Goal: Transaction & Acquisition: Register for event/course

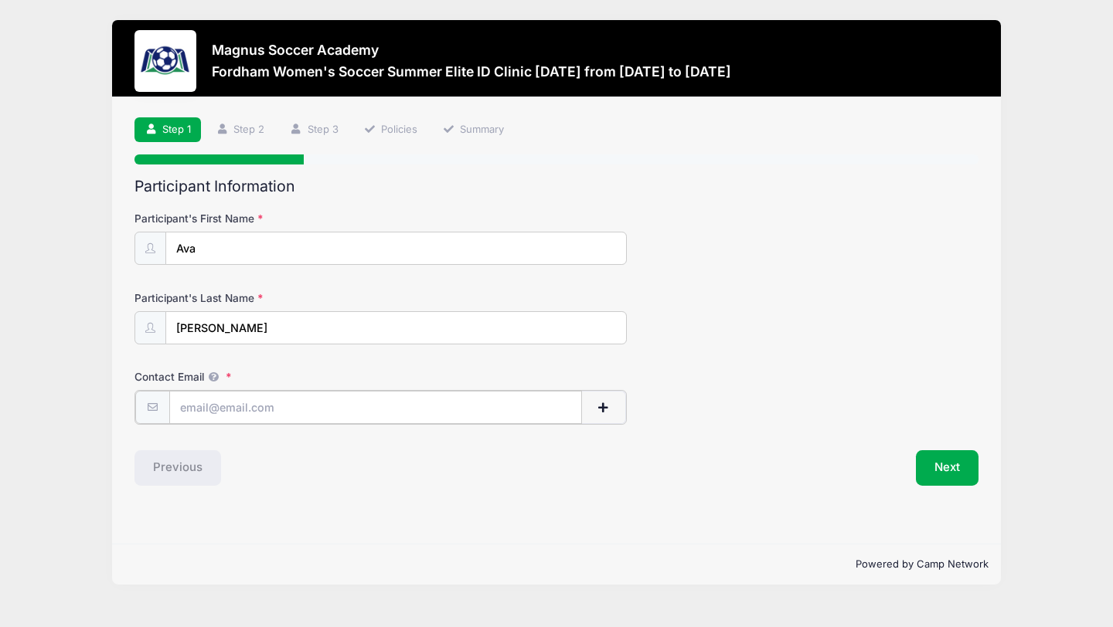
click at [220, 408] on input "Contact Email" at bounding box center [375, 407] width 413 height 33
type input "[EMAIL_ADDRESS][DOMAIN_NAME]"
click at [936, 474] on button "Next" at bounding box center [947, 467] width 63 height 36
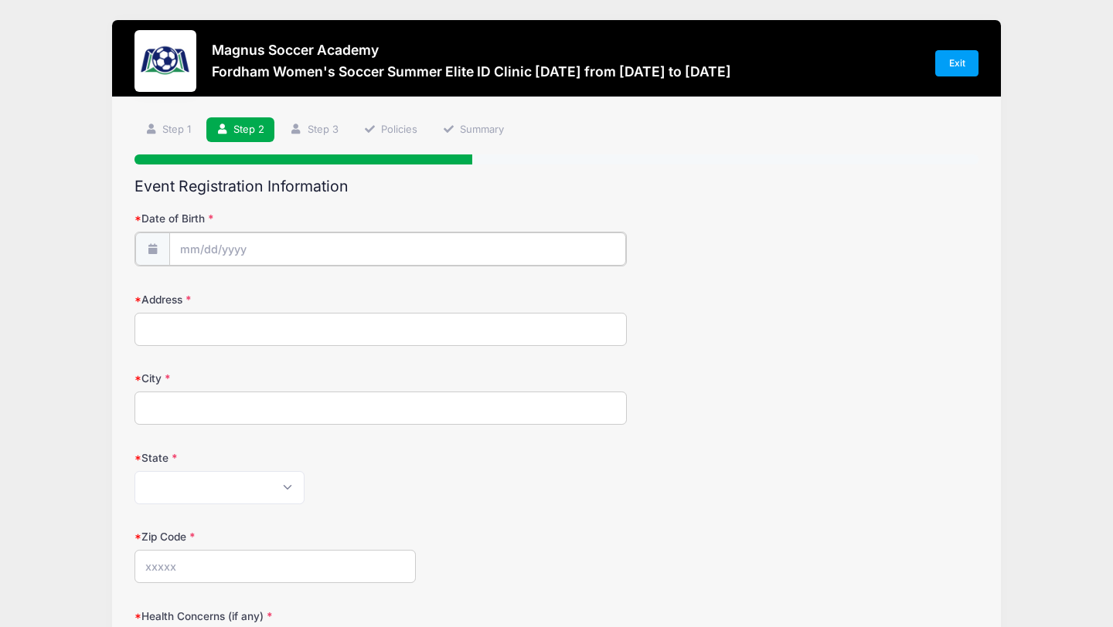
click at [284, 246] on input "Date of Birth" at bounding box center [397, 249] width 457 height 33
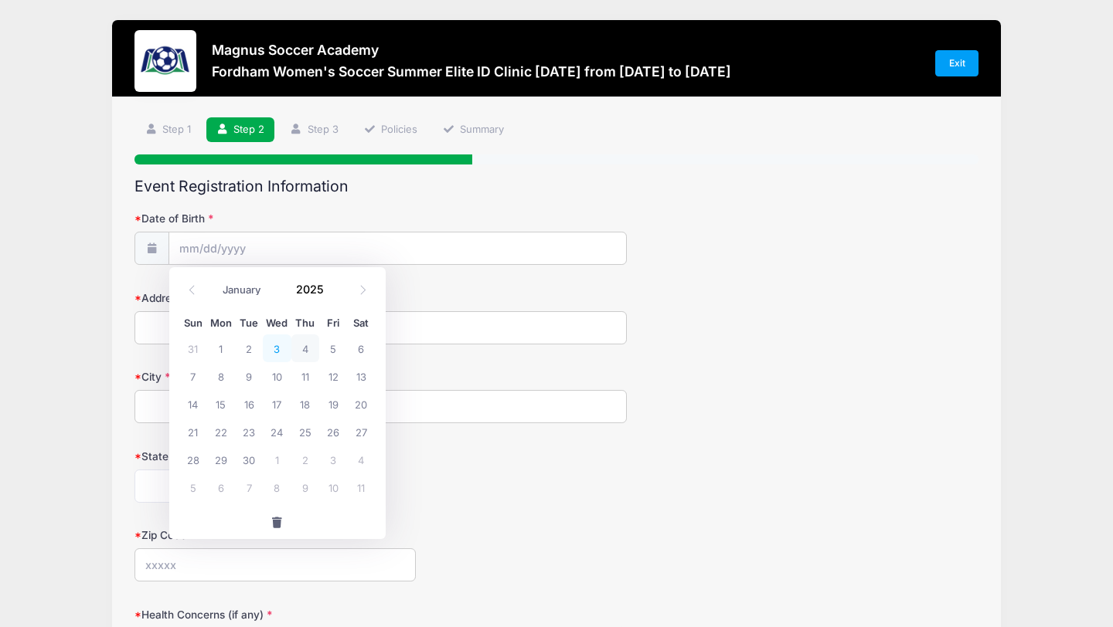
click at [280, 348] on span "3" at bounding box center [277, 349] width 28 height 28
type input "[DATE]"
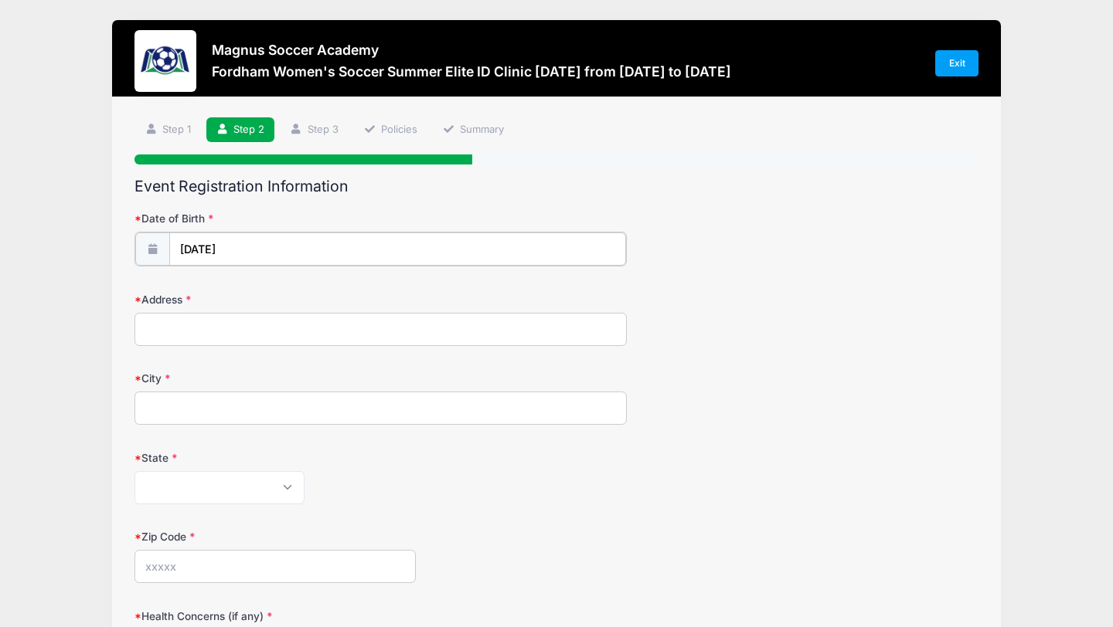
click at [187, 243] on input "[DATE]" at bounding box center [397, 249] width 457 height 33
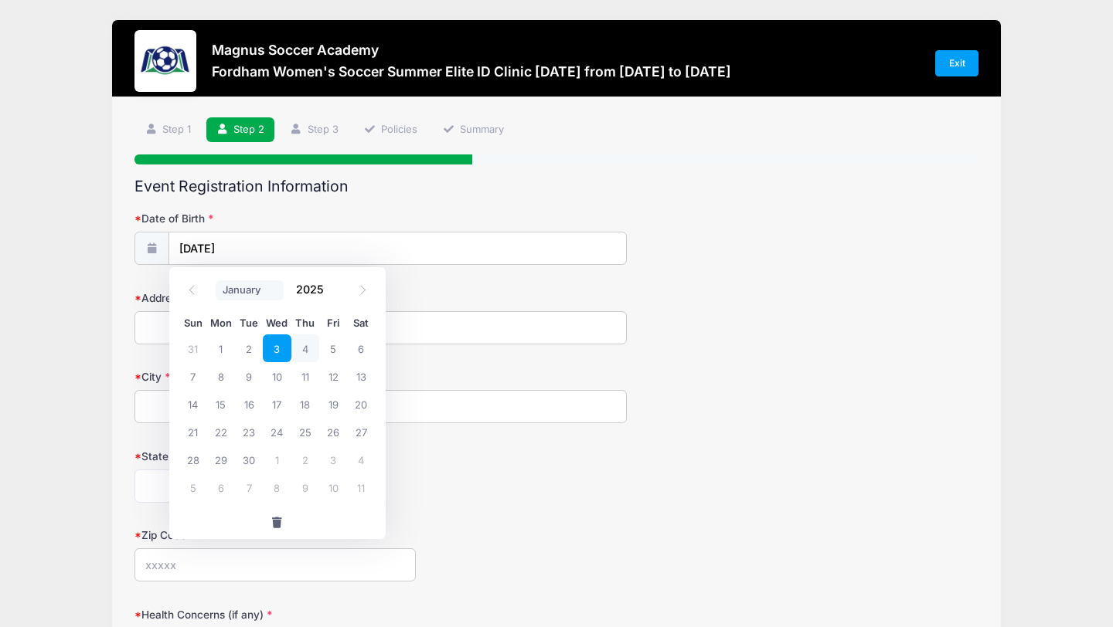
click at [262, 296] on select "January February March April May June July August September October November De…" at bounding box center [250, 290] width 69 height 20
select select "10"
click at [216, 280] on select "January February March April May June July August September October November De…" at bounding box center [250, 290] width 69 height 20
click at [314, 298] on input "2025" at bounding box center [314, 289] width 50 height 23
click at [332, 295] on span at bounding box center [333, 296] width 11 height 12
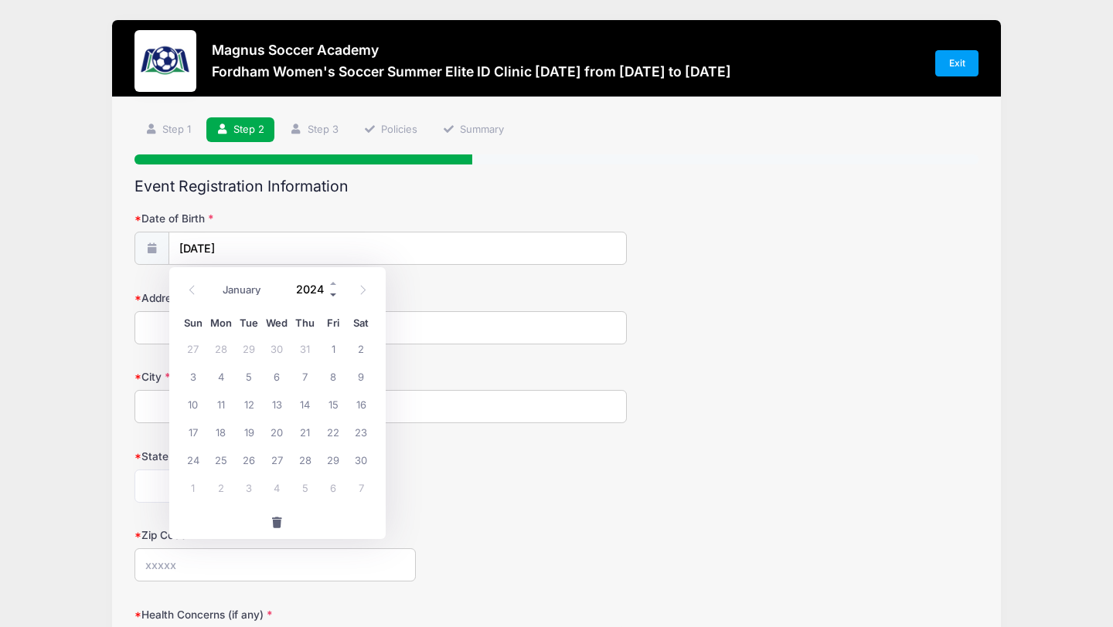
click at [332, 295] on span at bounding box center [333, 296] width 11 height 12
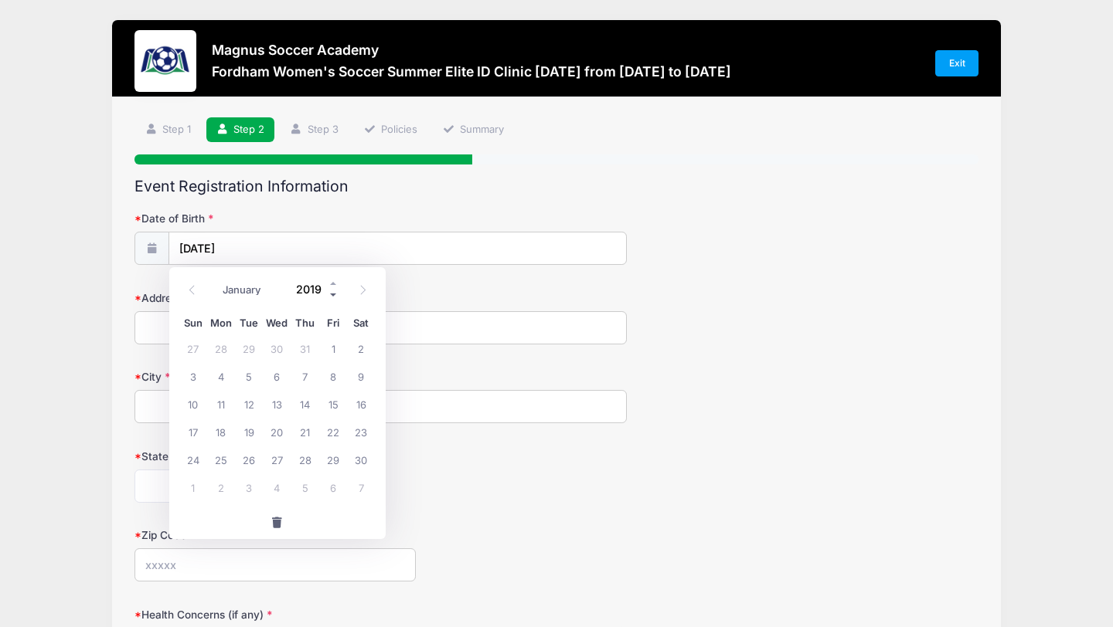
click at [332, 295] on span at bounding box center [333, 296] width 11 height 12
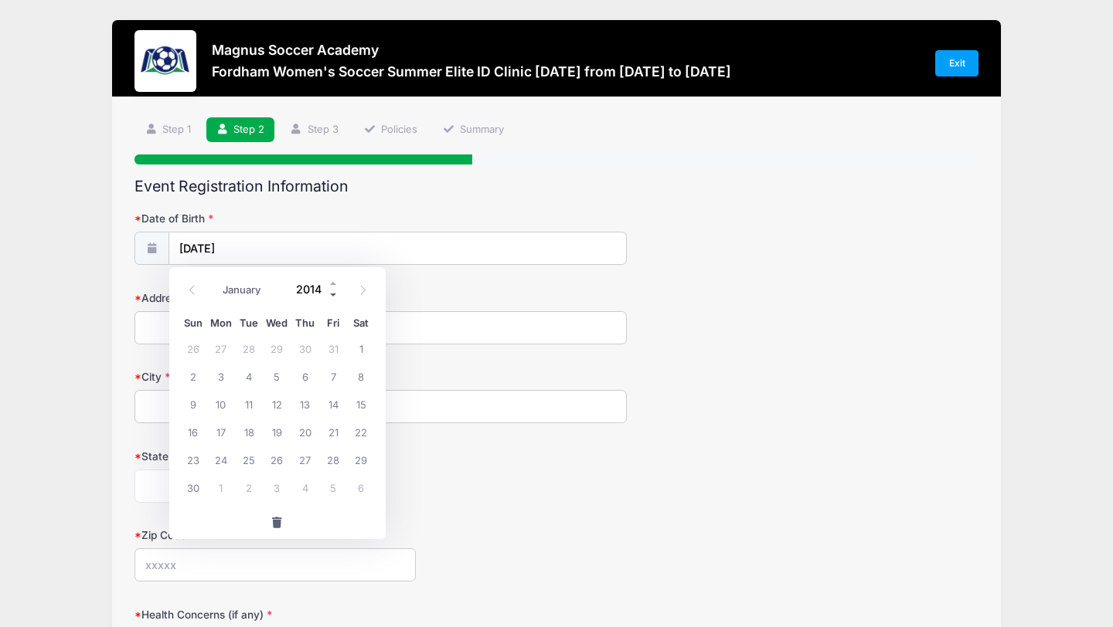
click at [332, 295] on span at bounding box center [333, 296] width 11 height 12
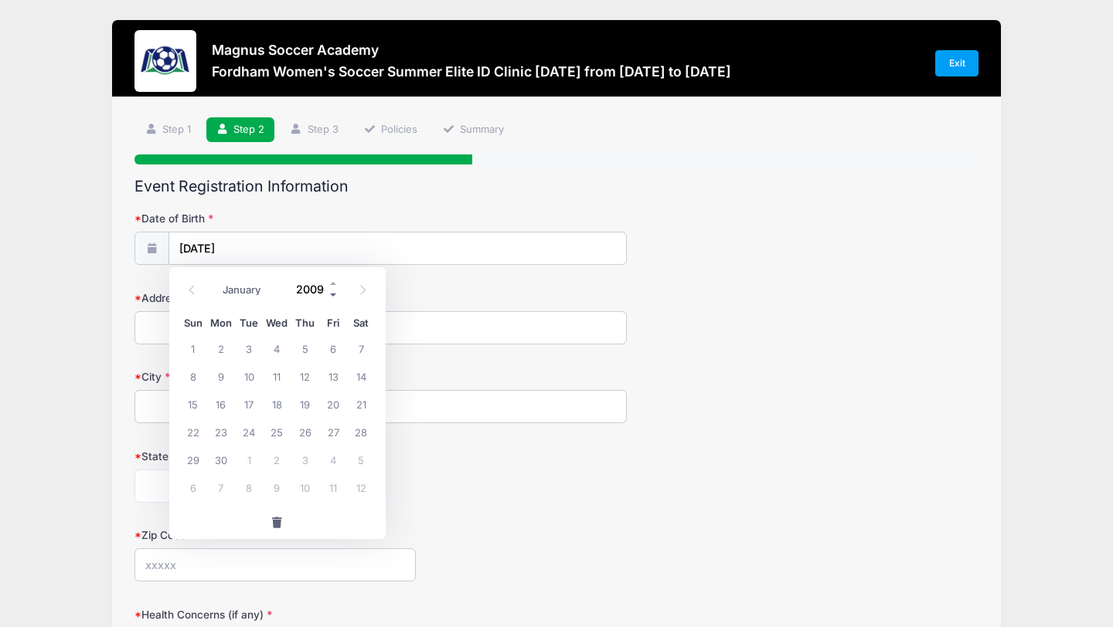
click at [332, 295] on span at bounding box center [333, 296] width 11 height 12
click at [332, 294] on span at bounding box center [333, 296] width 11 height 12
type input "2007"
click at [360, 346] on span "3" at bounding box center [361, 349] width 28 height 28
type input "[DATE]"
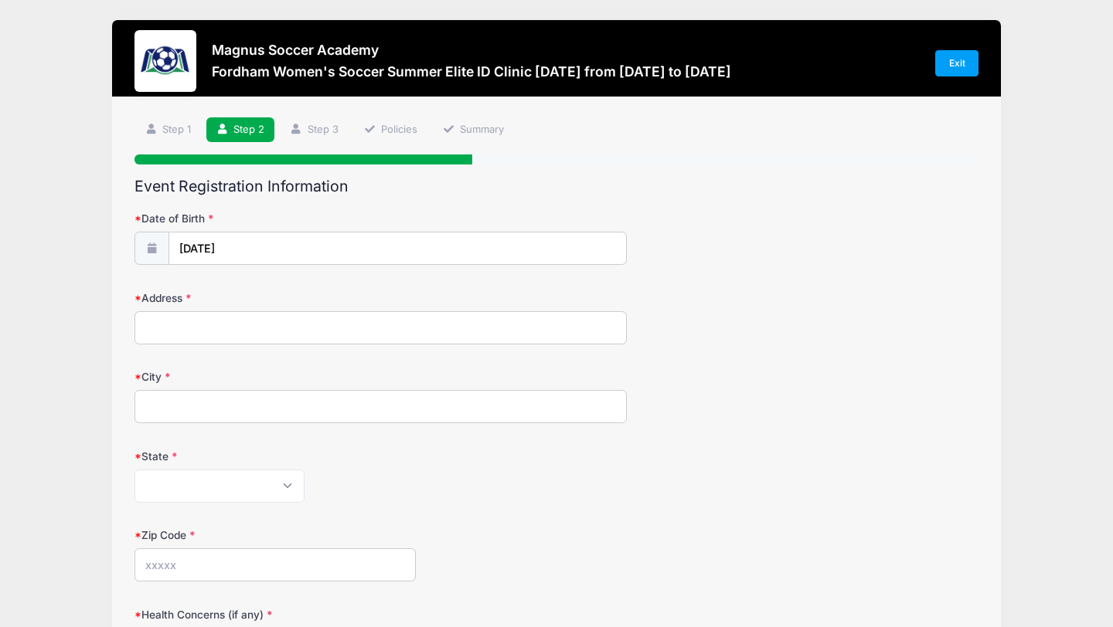
click at [179, 332] on input "Address" at bounding box center [380, 327] width 492 height 33
type input "[STREET_ADDRESS][PERSON_NAME]"
type input "[GEOGRAPHIC_DATA]"
select select "NJ"
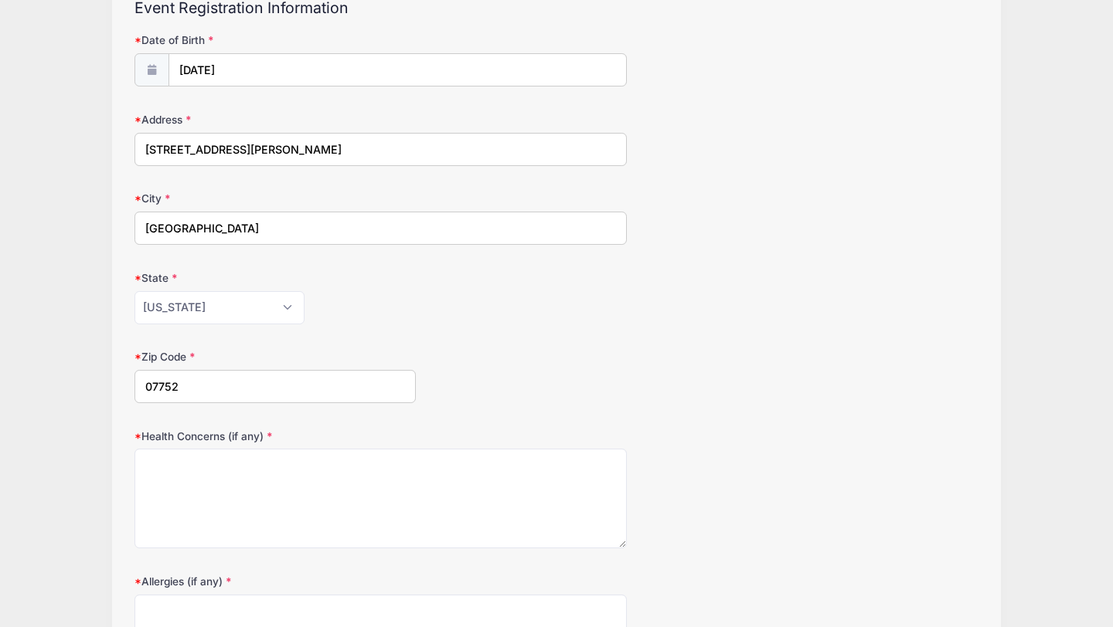
scroll to position [184, 0]
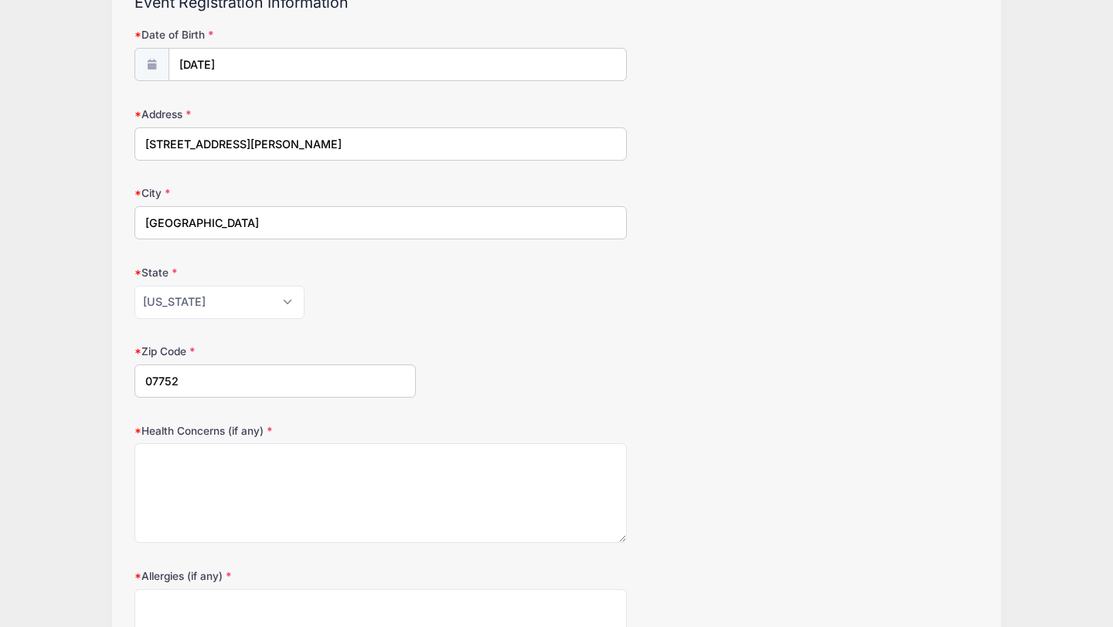
click at [194, 378] on input "07752" at bounding box center [274, 381] width 281 height 33
type input "07751"
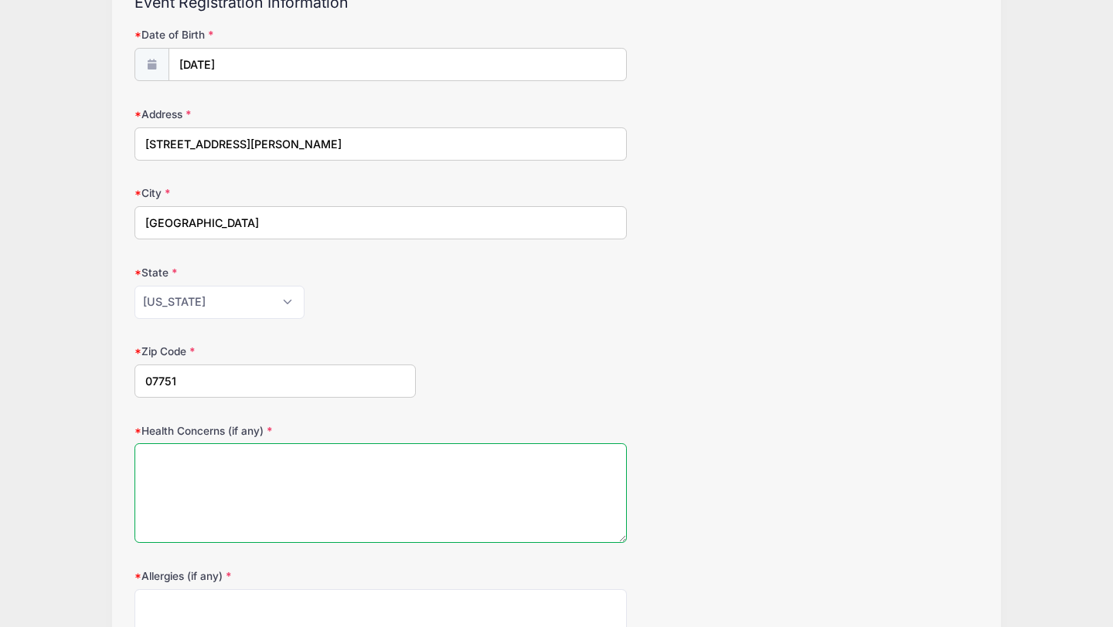
click at [191, 486] on textarea "Health Concerns (if any)" at bounding box center [380, 493] width 492 height 100
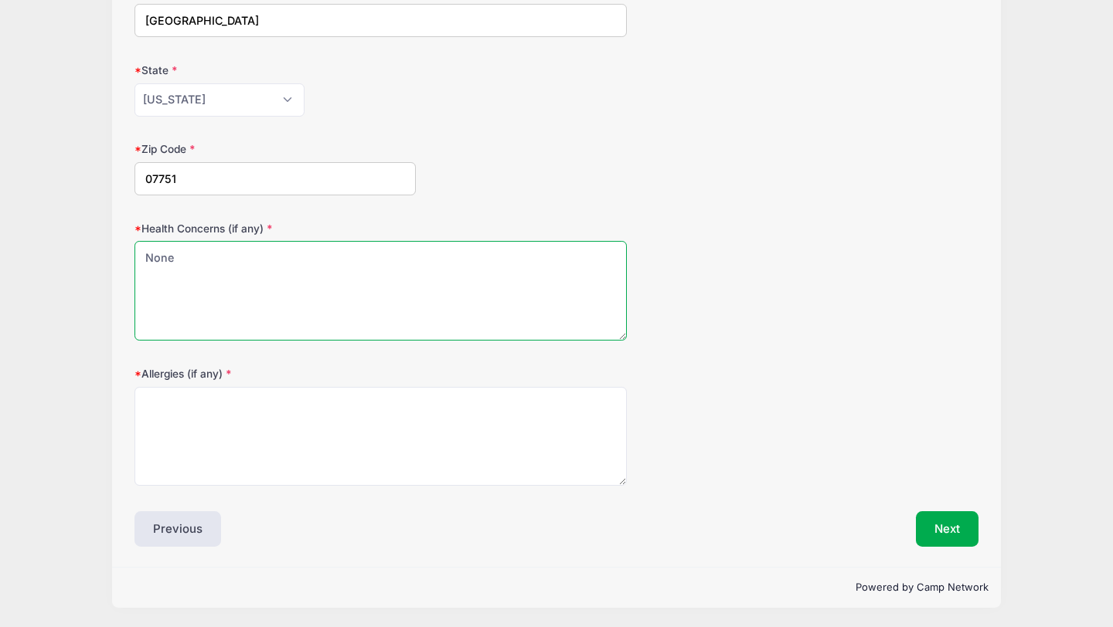
type textarea "None"
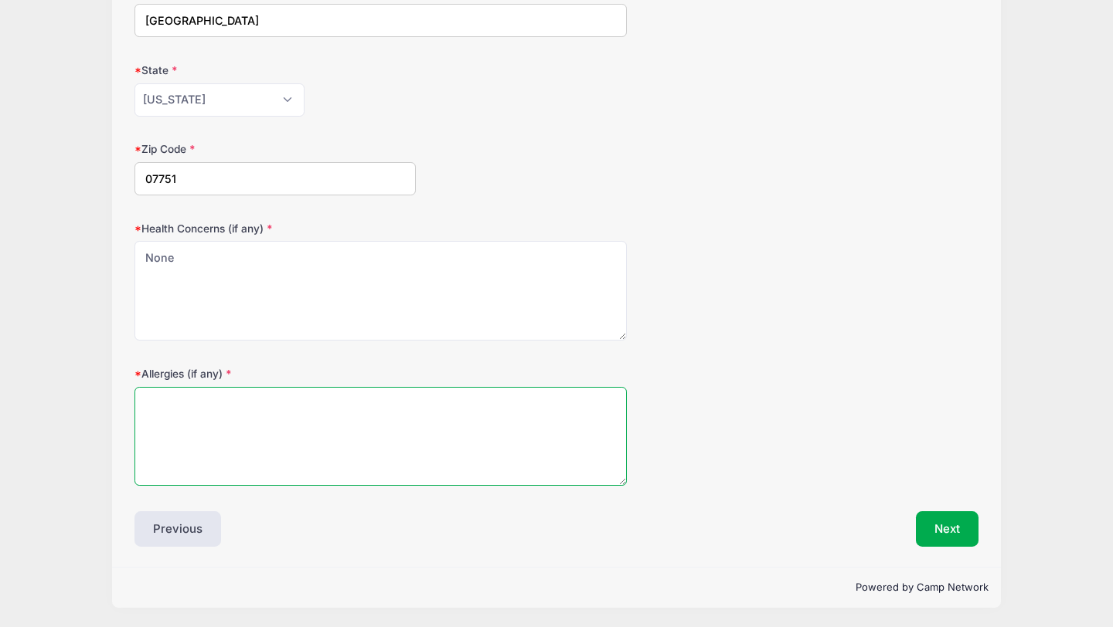
click at [182, 423] on textarea "Allergies (if any)" at bounding box center [380, 437] width 492 height 100
type textarea "None"
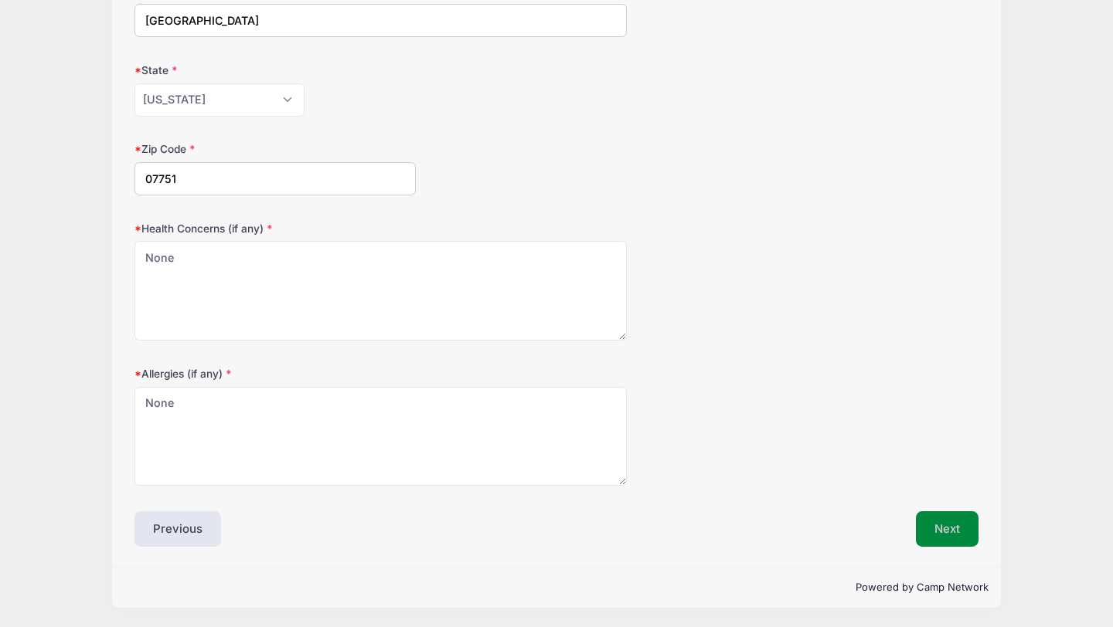
click at [947, 517] on button "Next" at bounding box center [947, 529] width 63 height 36
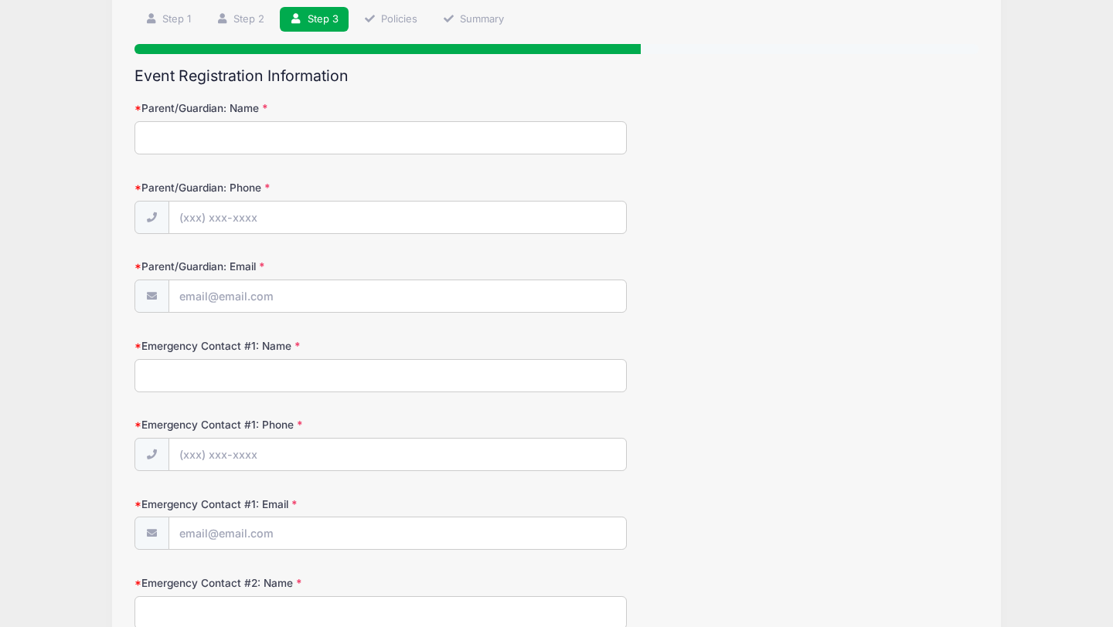
scroll to position [0, 0]
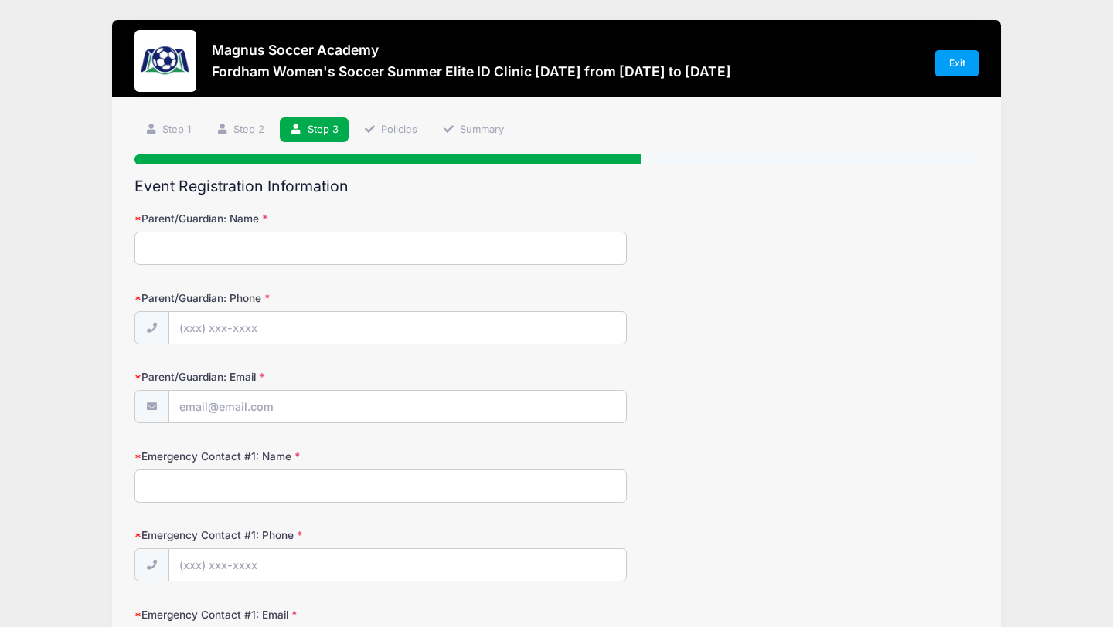
click at [239, 243] on input "Parent/Guardian: Name" at bounding box center [380, 248] width 492 height 33
type input "[PERSON_NAME]"
click at [197, 328] on input "Parent/Guardian: Phone" at bounding box center [397, 328] width 457 height 33
type input "[PHONE_NUMBER]"
click at [191, 424] on div at bounding box center [380, 407] width 492 height 35
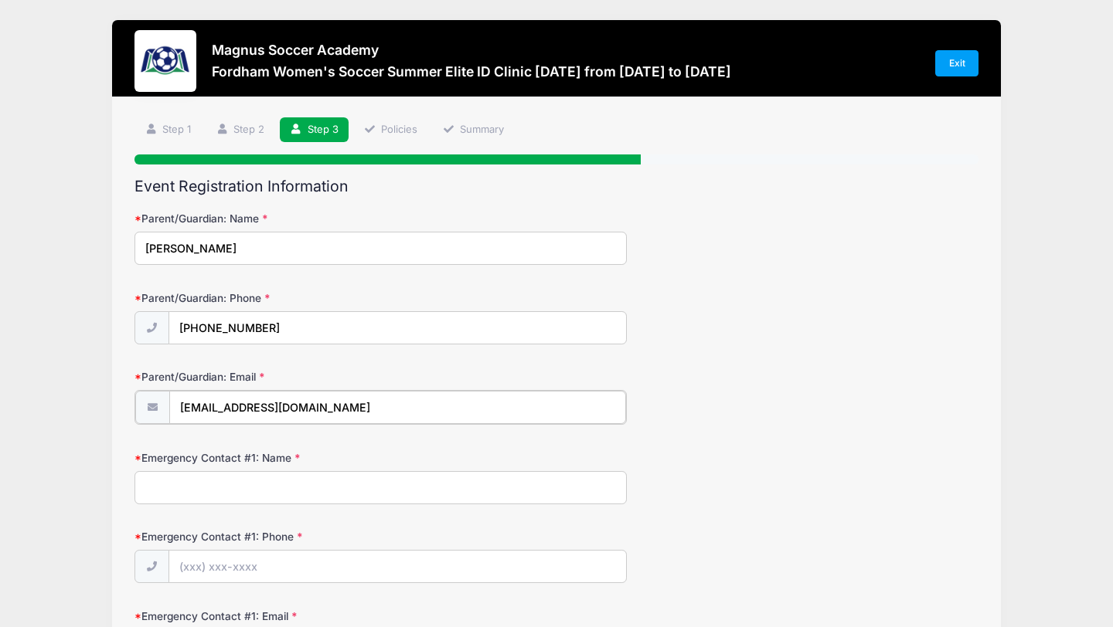
type input "[EMAIL_ADDRESS][DOMAIN_NAME]"
click at [201, 482] on input "Emergency Contact #1: Name" at bounding box center [380, 486] width 492 height 33
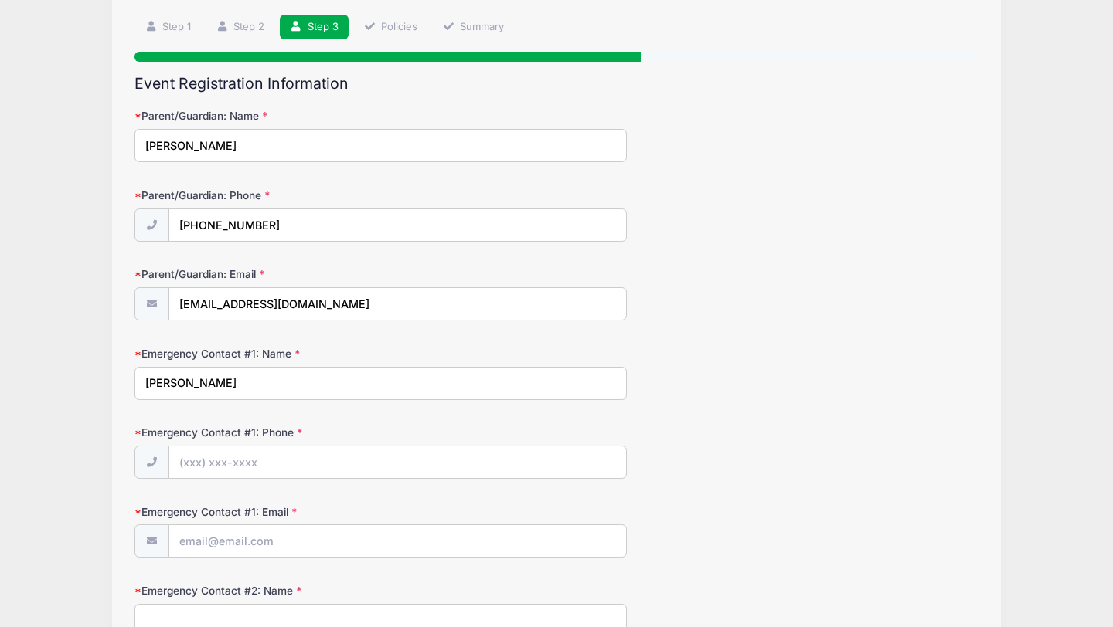
scroll to position [140, 0]
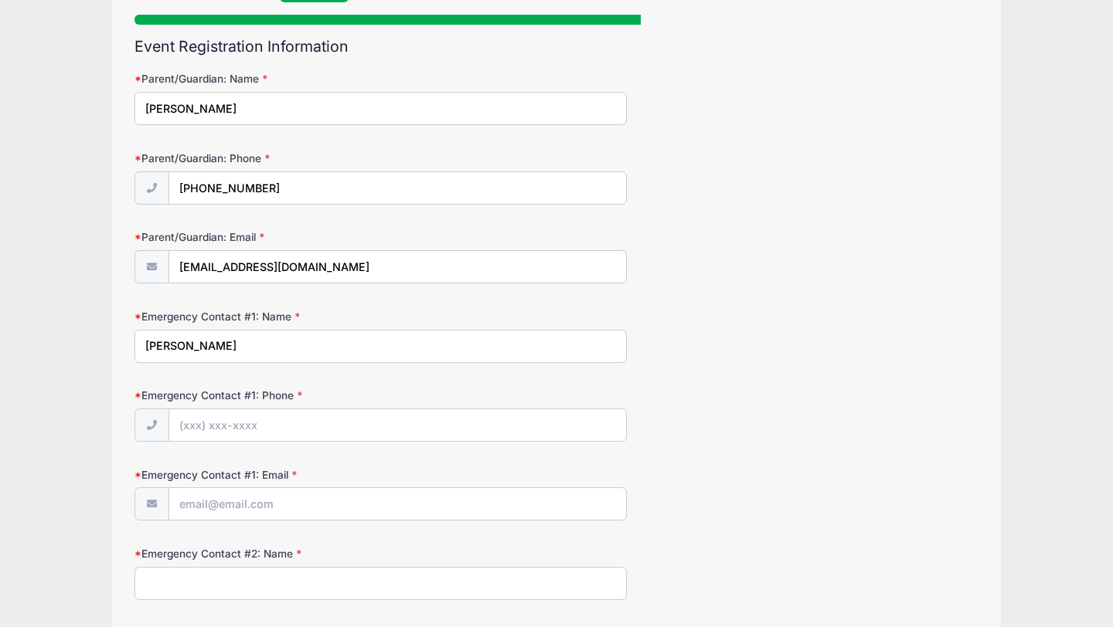
type input "[PERSON_NAME]"
click at [198, 430] on input "Emergency Contact #1: Phone" at bounding box center [397, 425] width 457 height 33
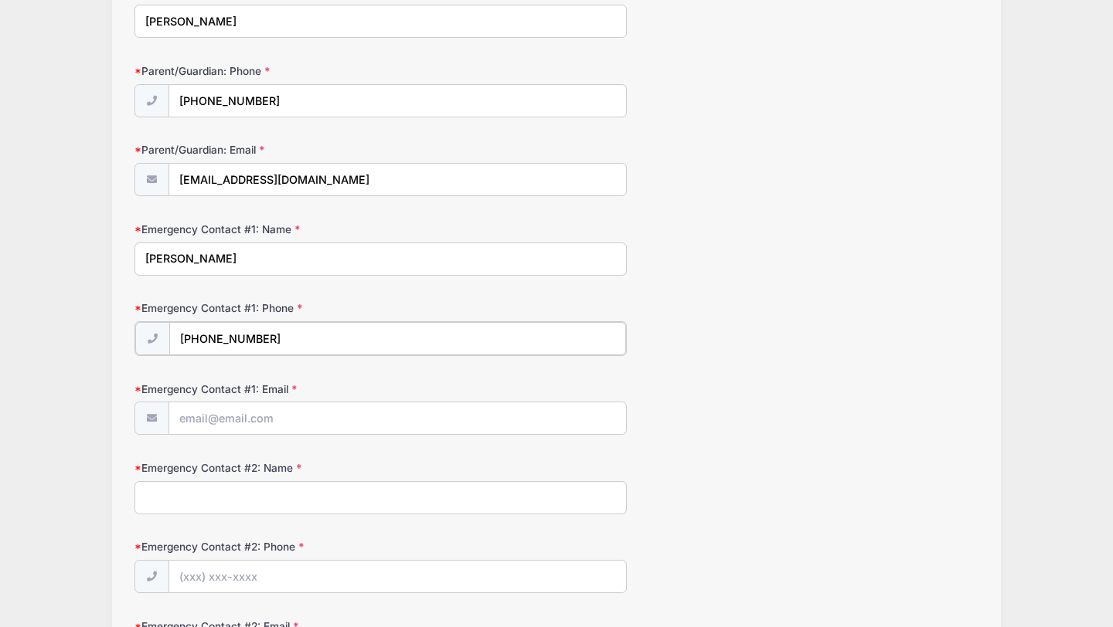
scroll to position [253, 0]
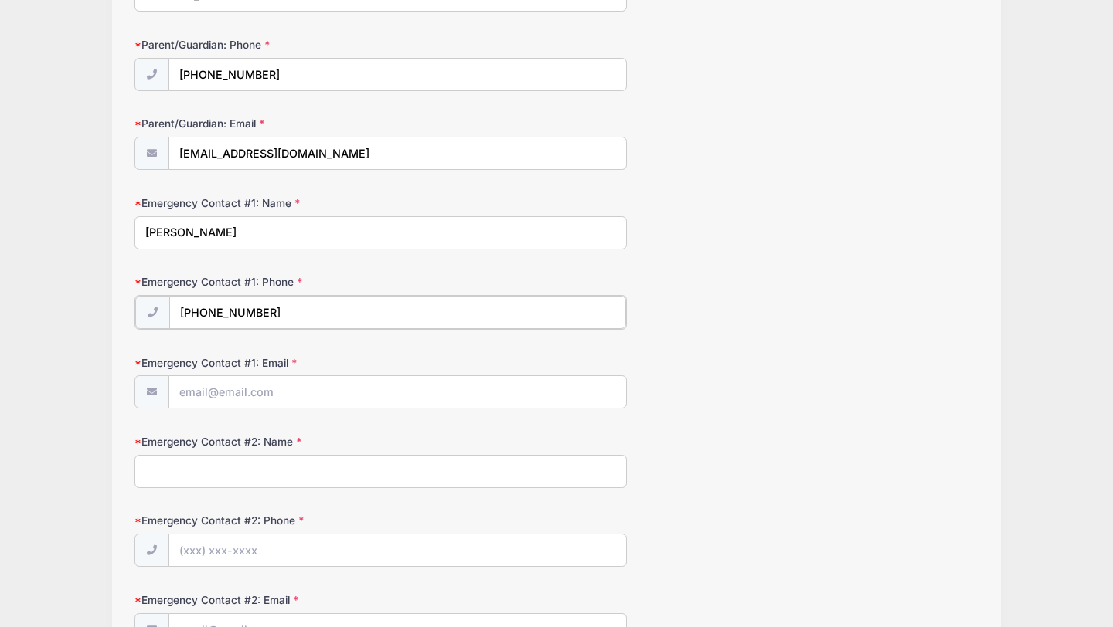
type input "[PHONE_NUMBER]"
click at [182, 402] on input "Emergency Contact #1: Email" at bounding box center [397, 391] width 457 height 33
type input "[EMAIL_ADDRESS][DOMAIN_NAME]"
click at [173, 464] on input "Emergency Contact #2: Name" at bounding box center [380, 470] width 492 height 33
click at [222, 547] on input "Emergency Contact #2: Phone" at bounding box center [397, 549] width 457 height 33
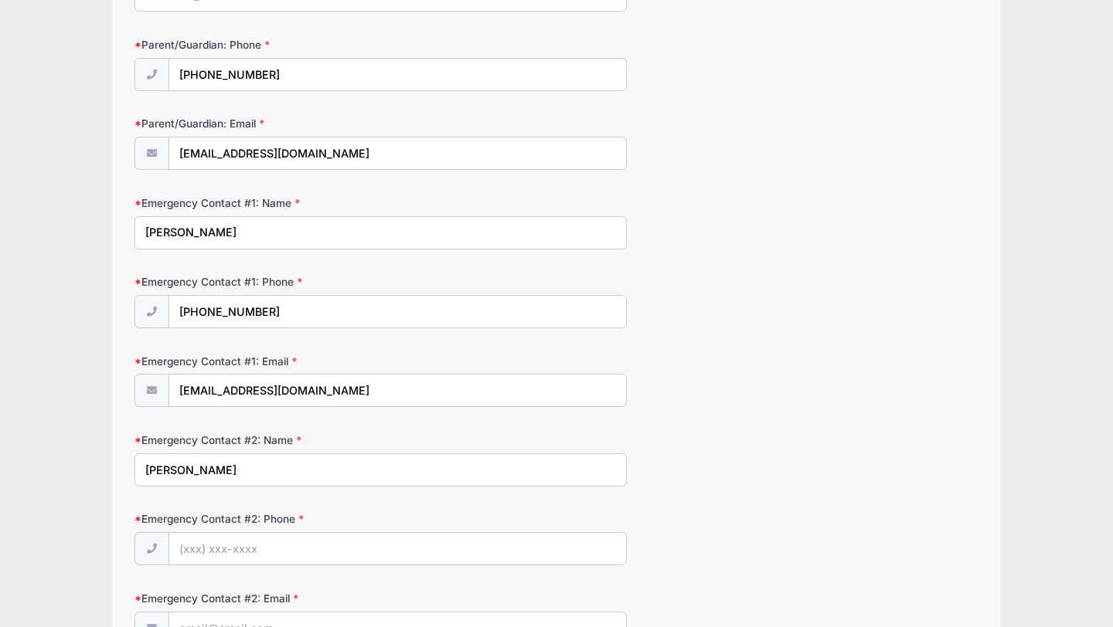
click at [226, 471] on input "[PERSON_NAME]" at bounding box center [380, 470] width 492 height 33
type input "[PERSON_NAME]"
click at [198, 542] on input "Emergency Contact #2: Phone" at bounding box center [397, 549] width 457 height 33
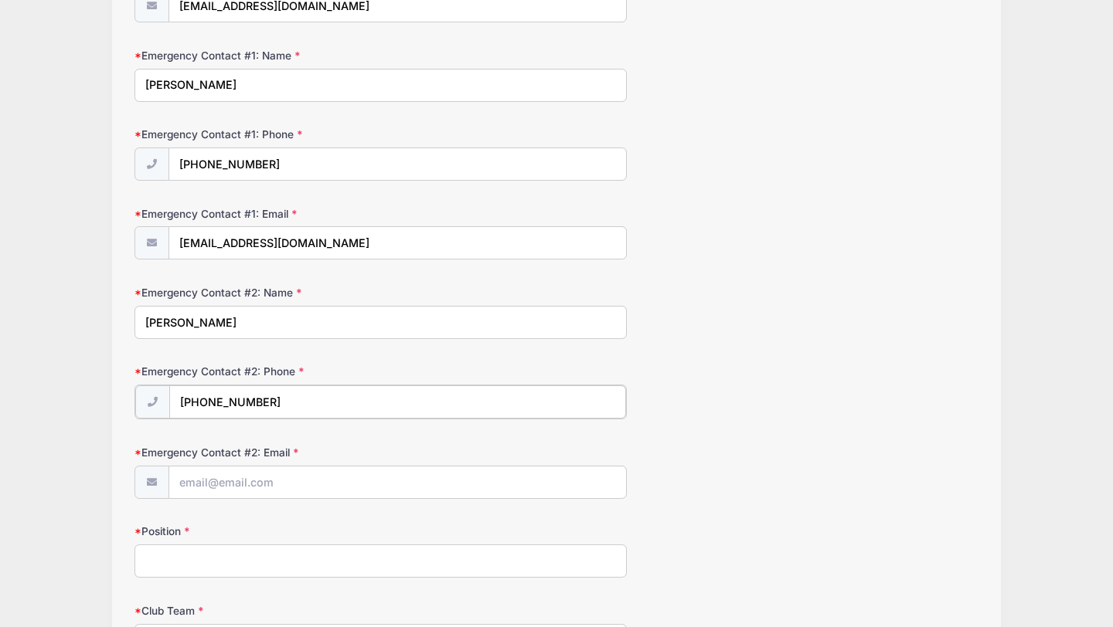
scroll to position [450, 0]
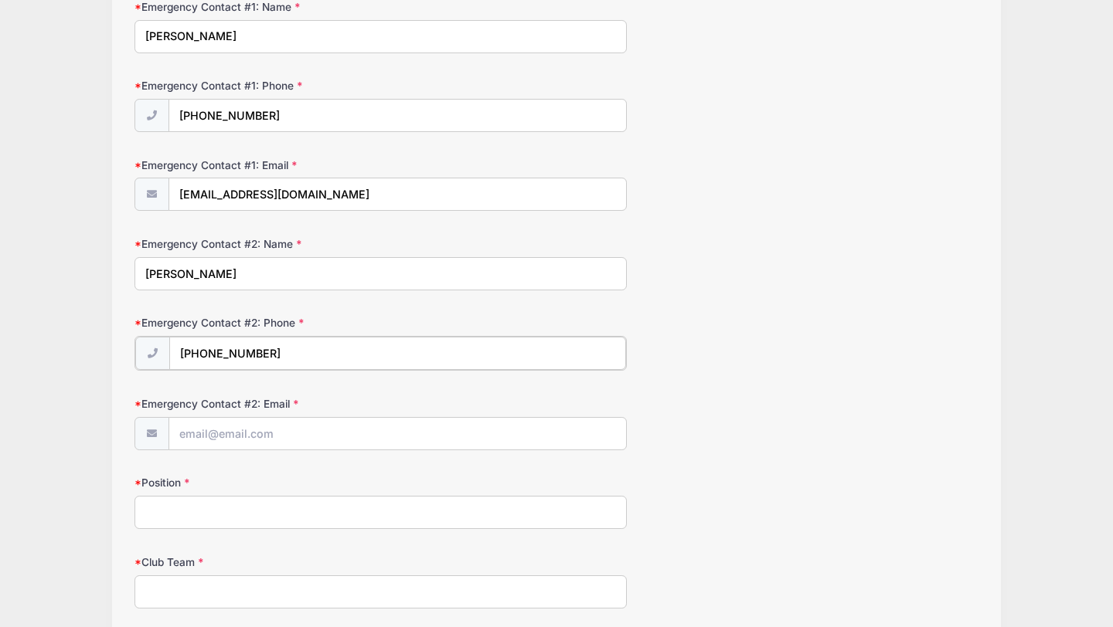
type input "[PHONE_NUMBER]"
click at [211, 431] on input "Emergency Contact #2: Email" at bounding box center [397, 432] width 457 height 33
type input "[EMAIL_ADDRESS][DOMAIN_NAME]"
click at [212, 525] on input "Position" at bounding box center [380, 510] width 492 height 33
type input "Defender"
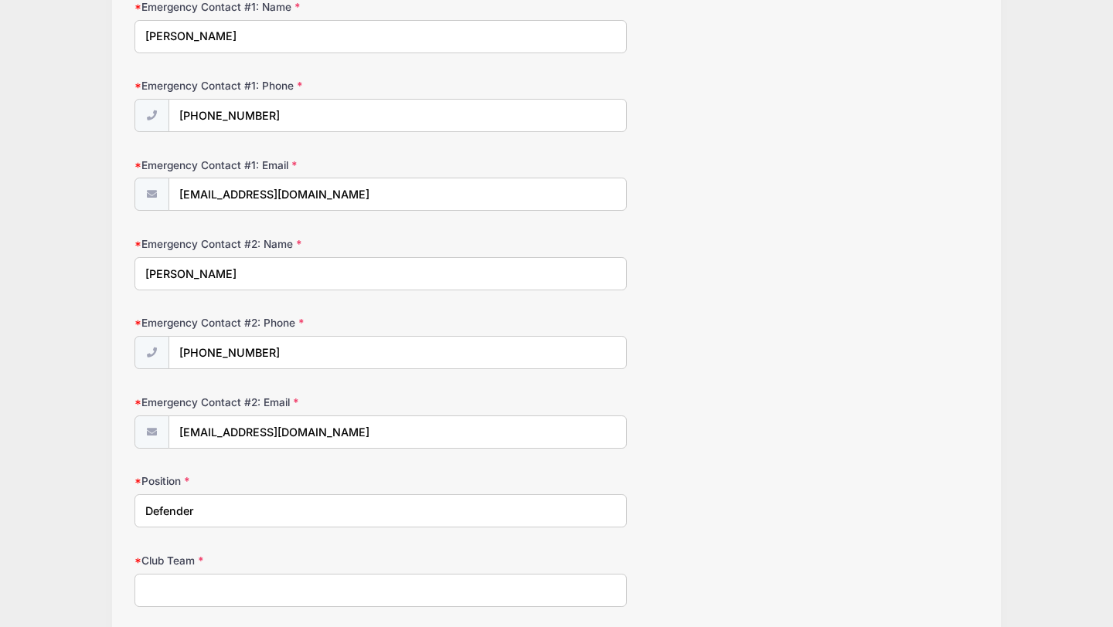
click at [183, 586] on input "Club Team" at bounding box center [380, 590] width 492 height 33
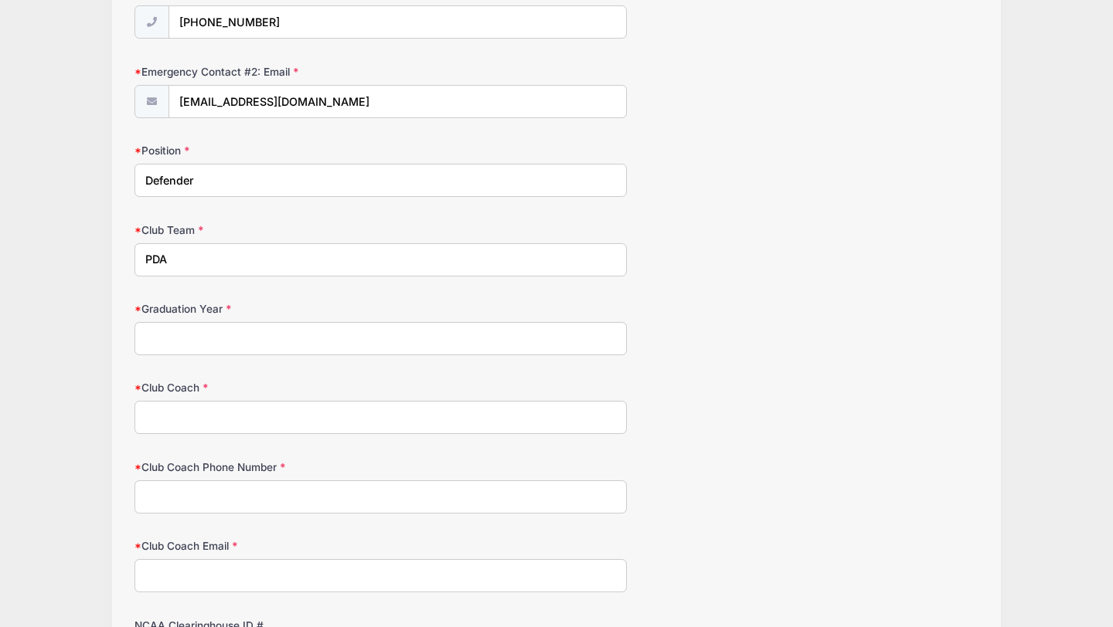
scroll to position [782, 0]
type input "PDA"
click at [197, 348] on input "Graduation Year" at bounding box center [380, 337] width 492 height 33
type input "2026"
click at [175, 425] on input "Club Coach" at bounding box center [380, 415] width 492 height 33
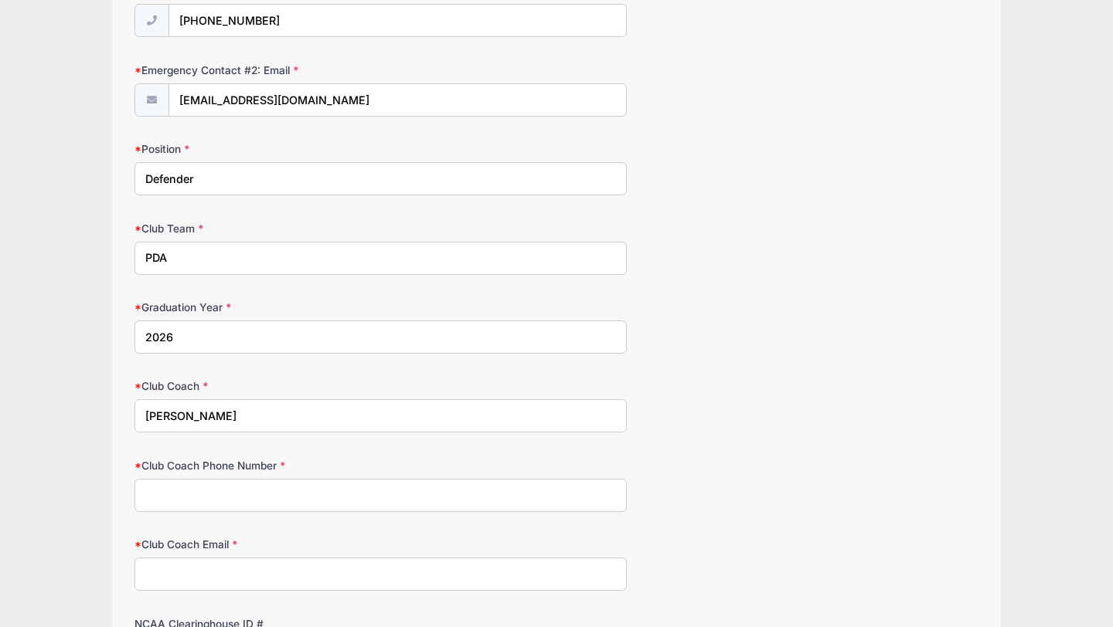
type input "[PERSON_NAME]"
click at [180, 499] on input "Club Coach Phone Number" at bounding box center [380, 495] width 492 height 33
type input "9"
type input "7"
type input "9082299892"
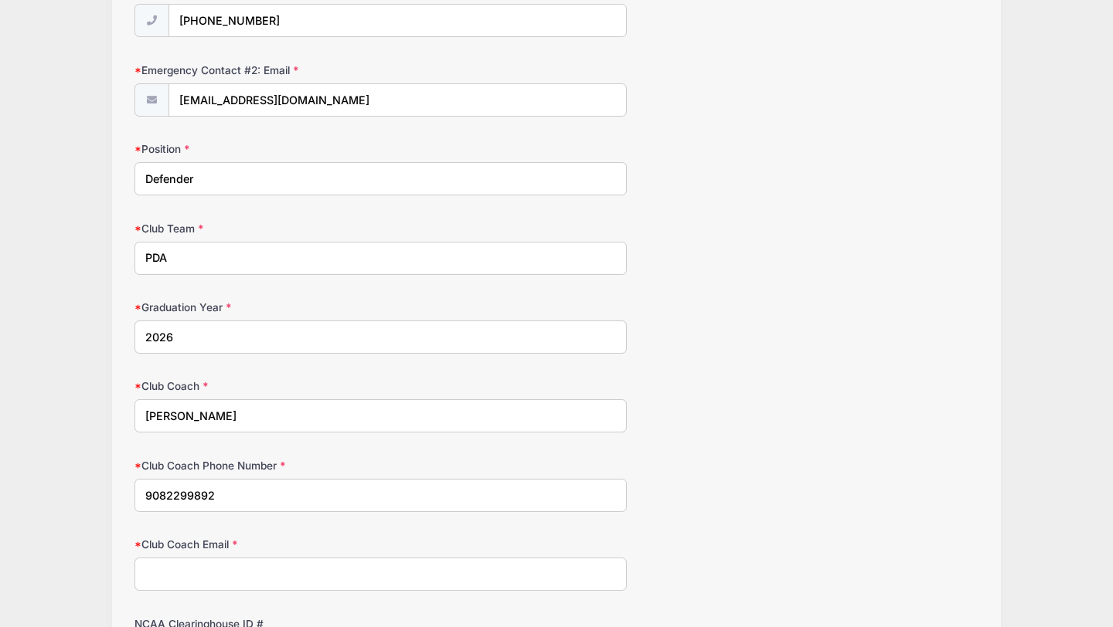
click at [178, 569] on input "Club Coach Email" at bounding box center [380, 574] width 492 height 33
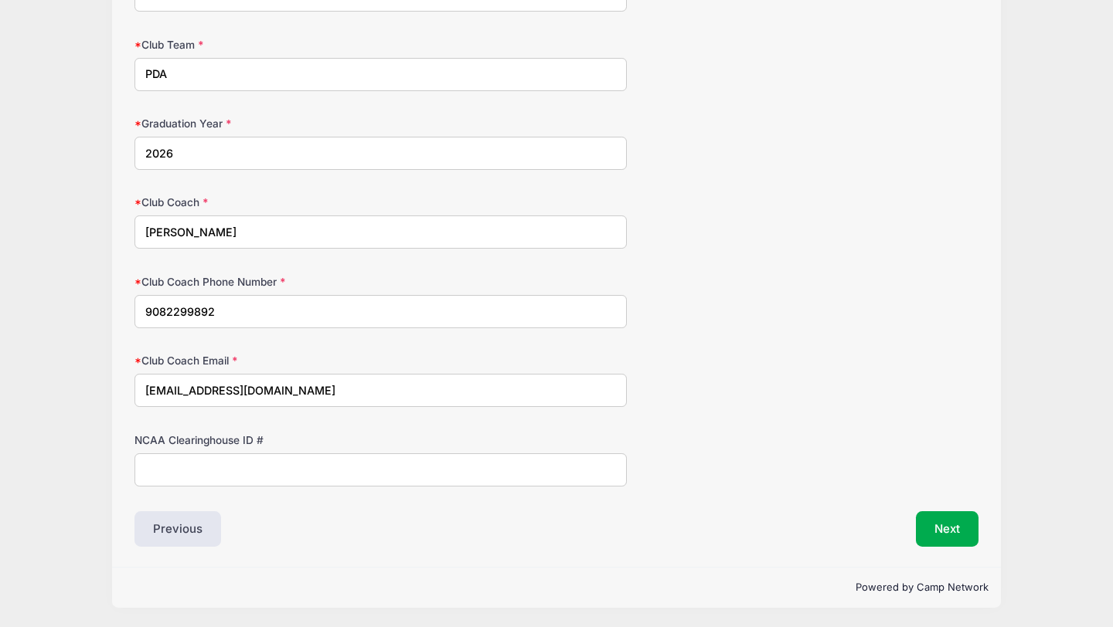
type input "[EMAIL_ADDRESS][DOMAIN_NAME]"
click at [203, 454] on input "NCAA Clearinghouse ID #" at bounding box center [380, 470] width 492 height 33
click at [925, 532] on button "Next" at bounding box center [947, 529] width 63 height 36
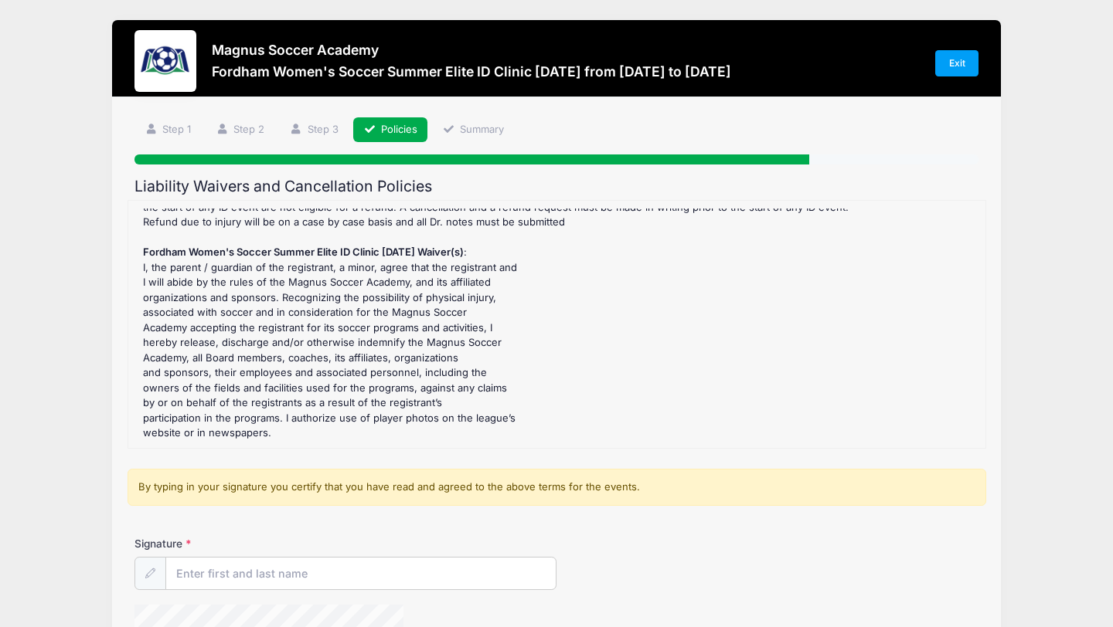
scroll to position [205, 0]
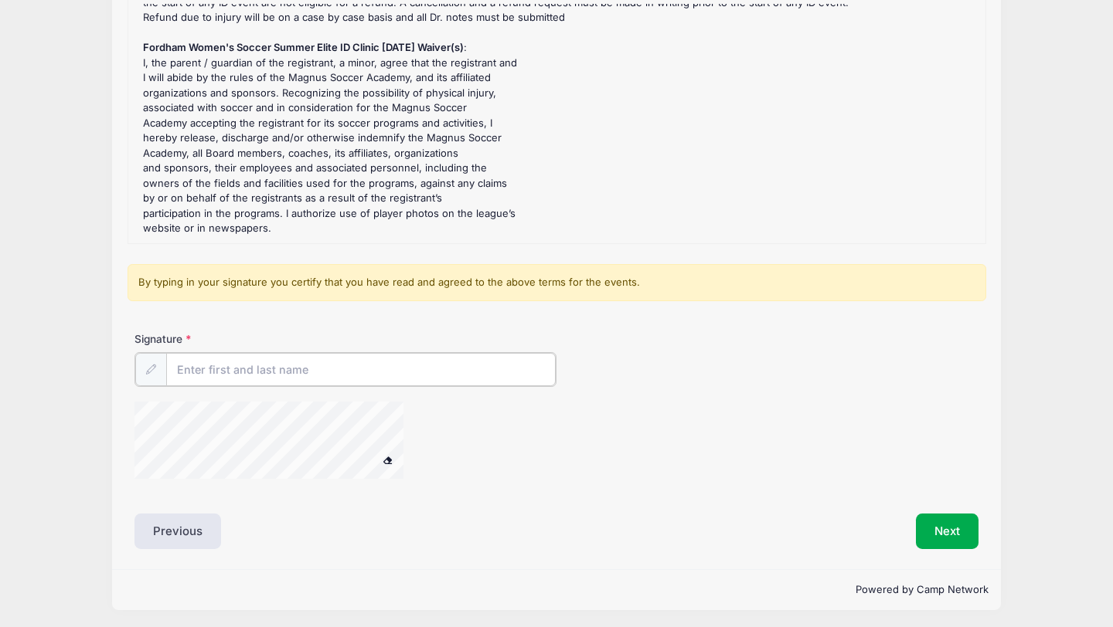
click at [249, 374] on input "Signature" at bounding box center [360, 369] width 389 height 33
type input "[PERSON_NAME]"
click at [945, 535] on button "Next" at bounding box center [947, 530] width 63 height 36
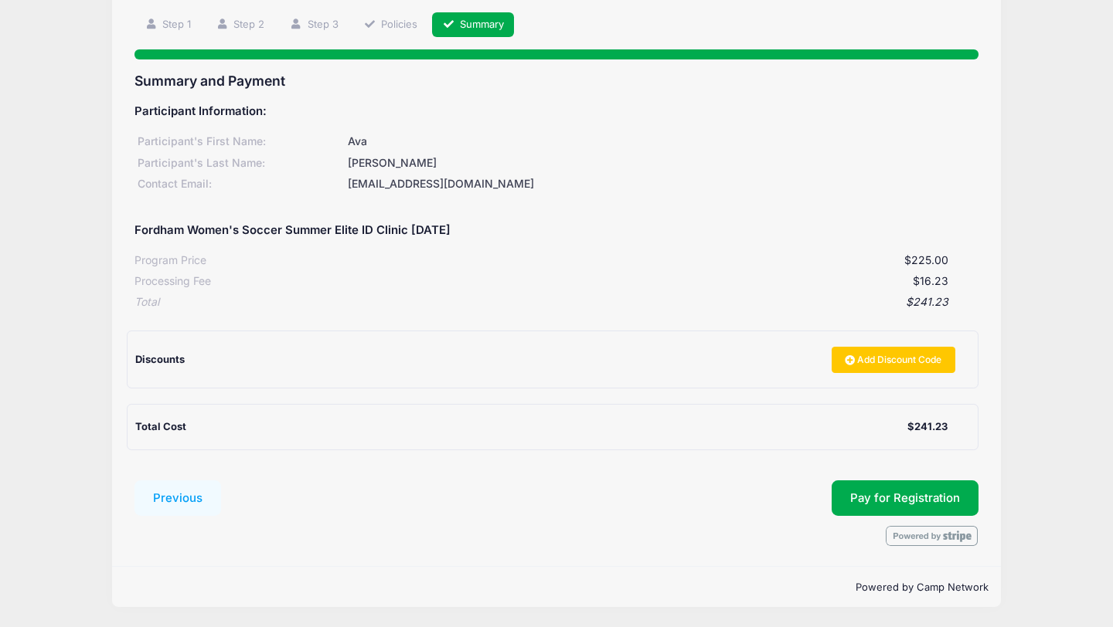
scroll to position [0, 0]
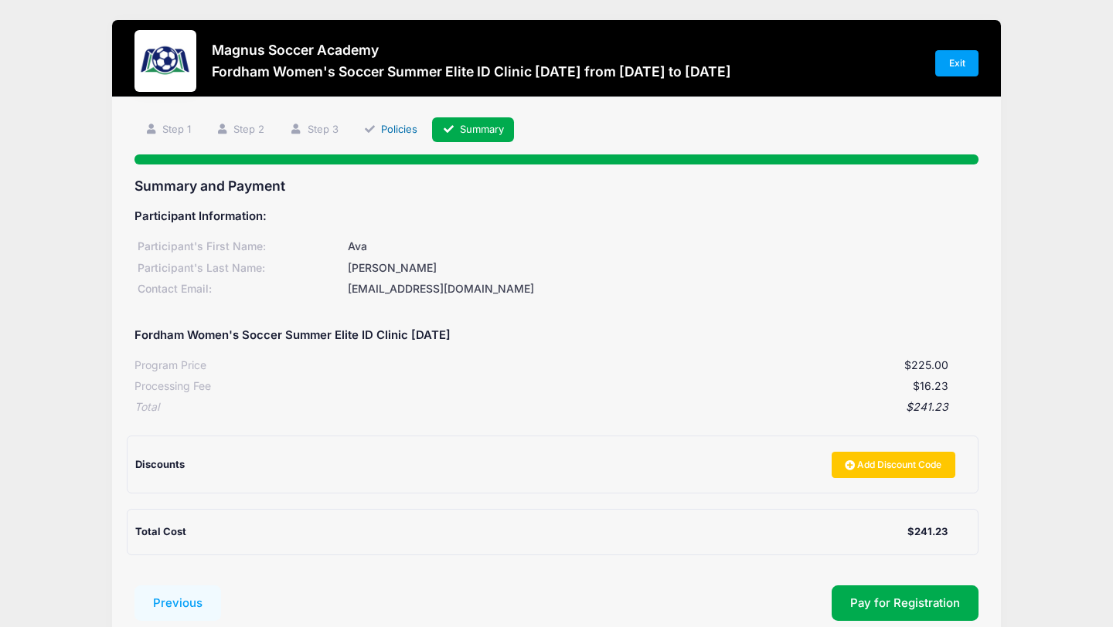
click at [394, 123] on link "Policies" at bounding box center [390, 129] width 74 height 25
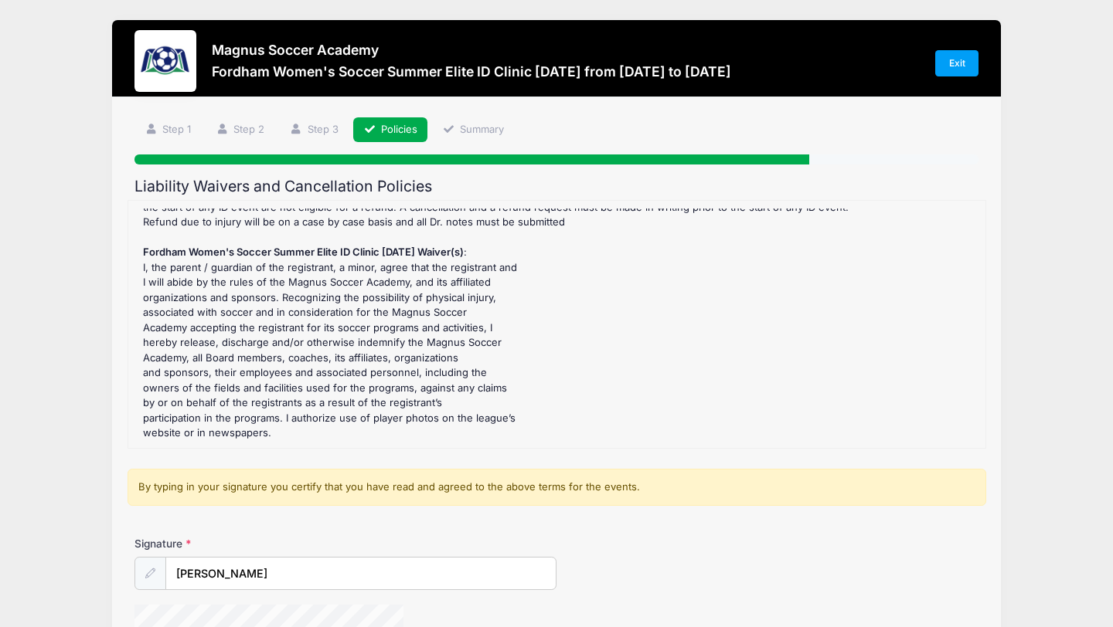
scroll to position [205, 0]
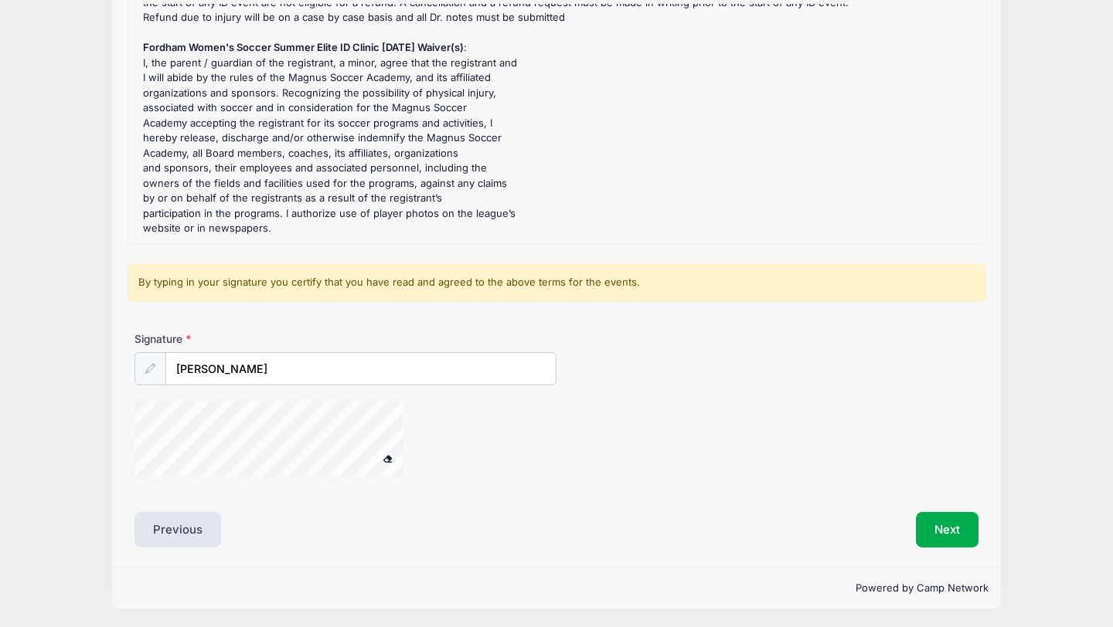
click at [386, 455] on span at bounding box center [387, 458] width 11 height 8
click at [968, 526] on button "Next" at bounding box center [947, 530] width 63 height 36
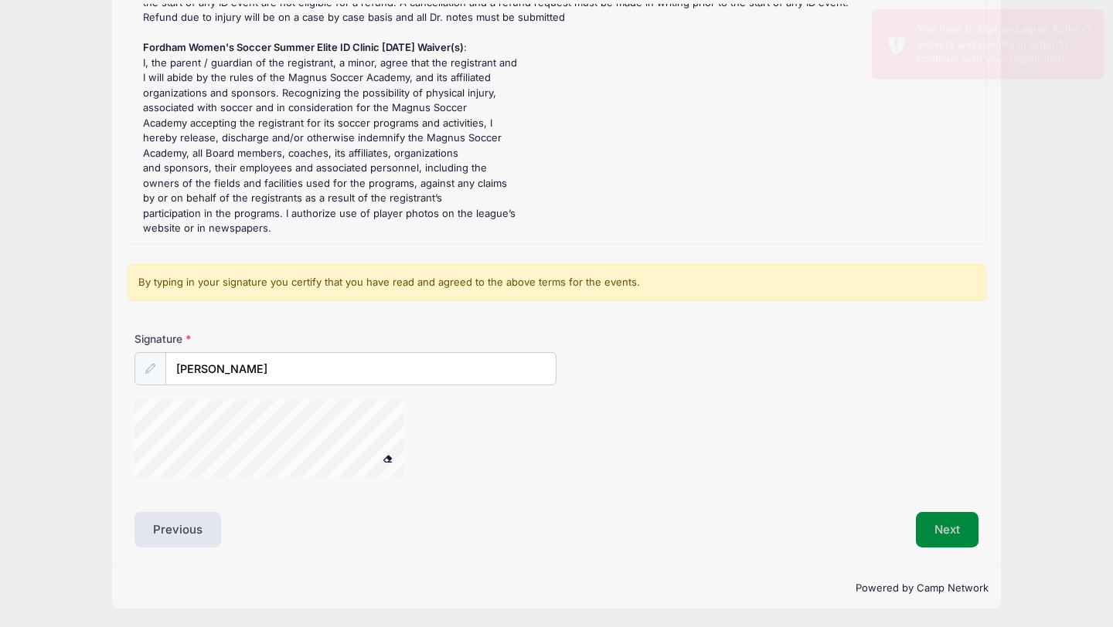
click at [936, 529] on button "Next" at bounding box center [947, 530] width 63 height 36
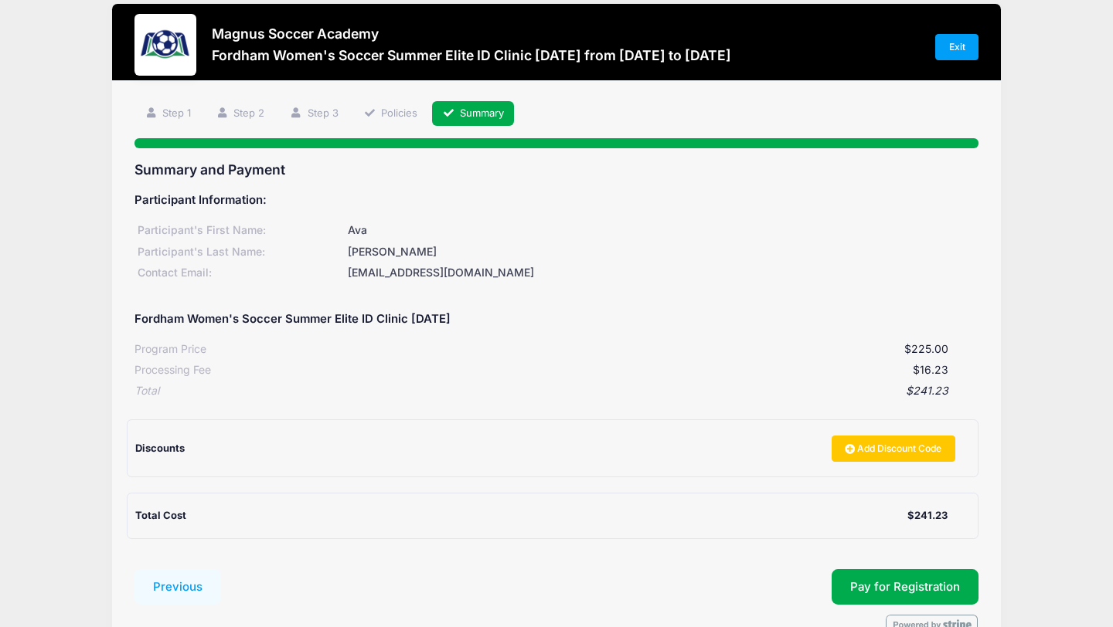
scroll to position [105, 0]
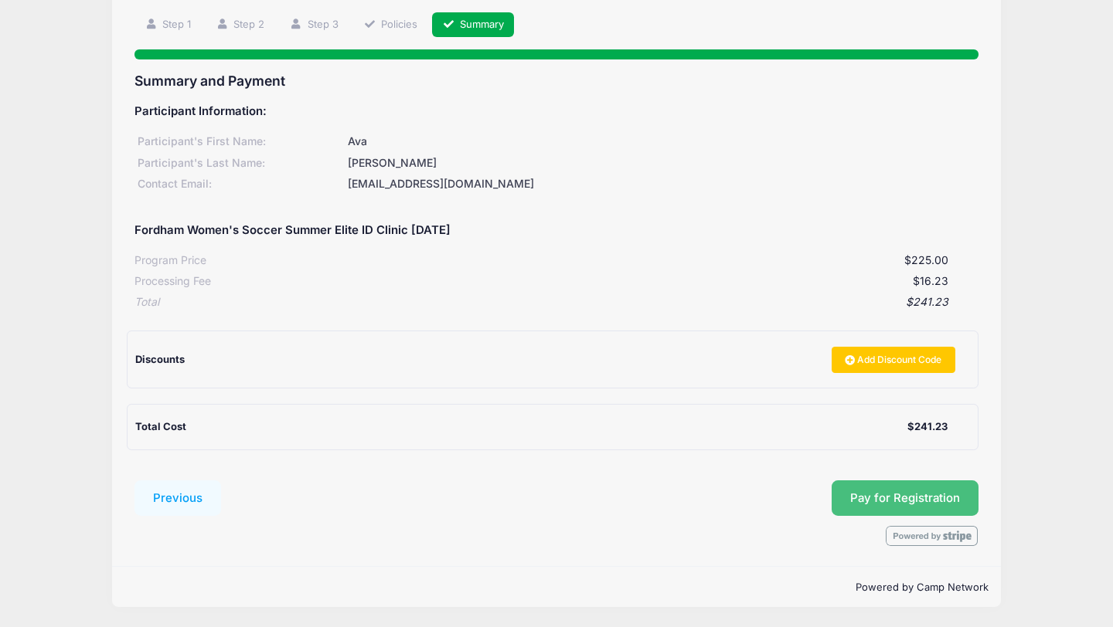
click at [866, 503] on button "Pay for Registration" at bounding box center [904, 499] width 147 height 36
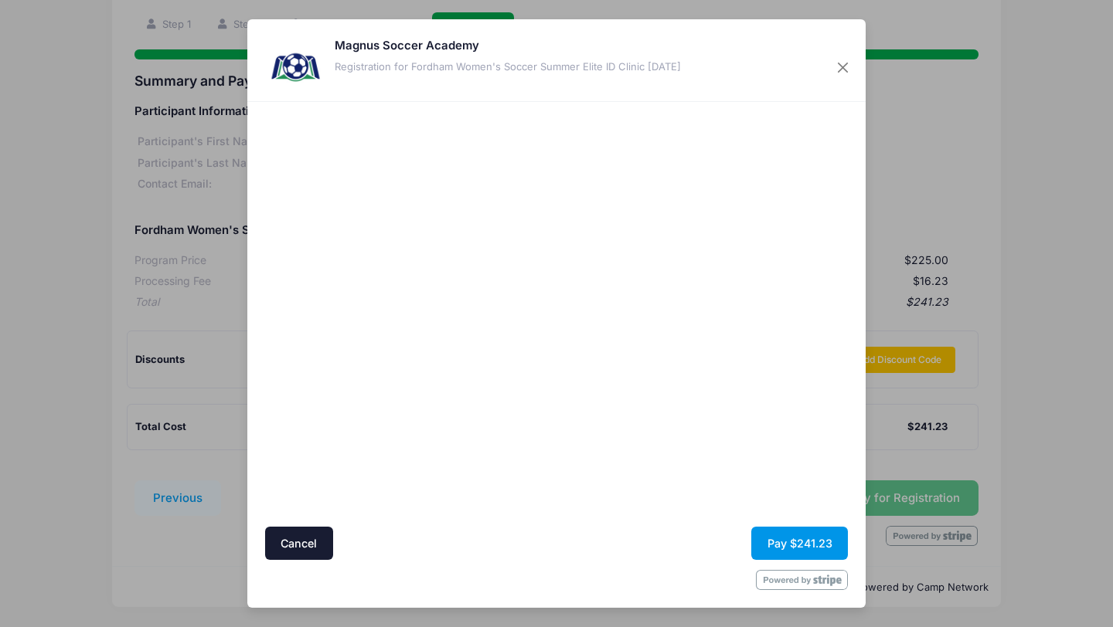
click at [783, 538] on button "Pay $241.23" at bounding box center [799, 543] width 97 height 33
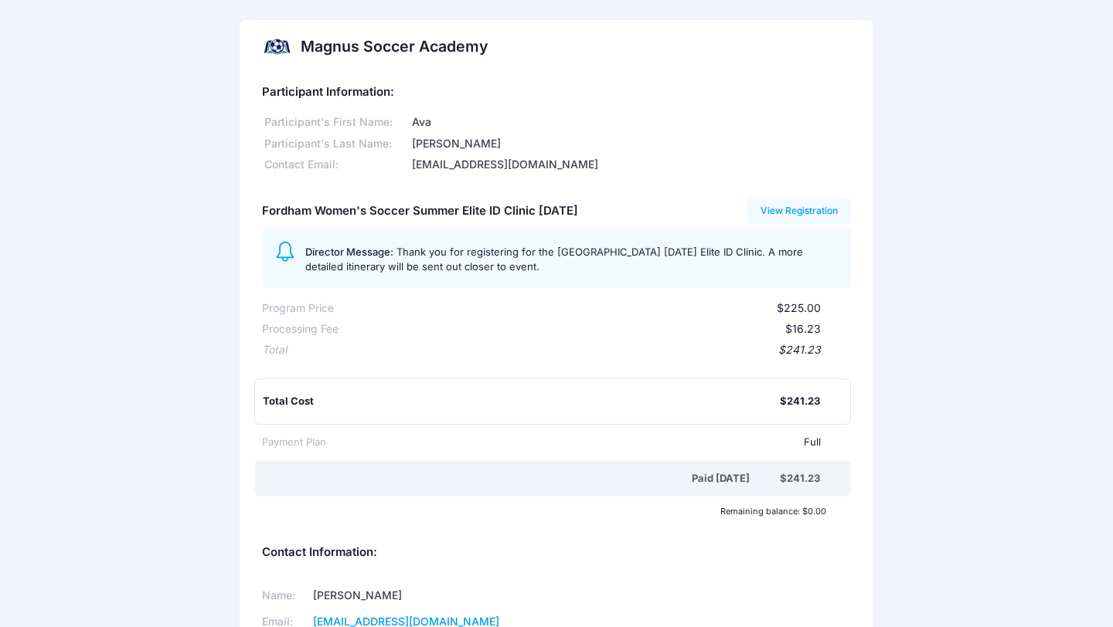
scroll to position [283, 0]
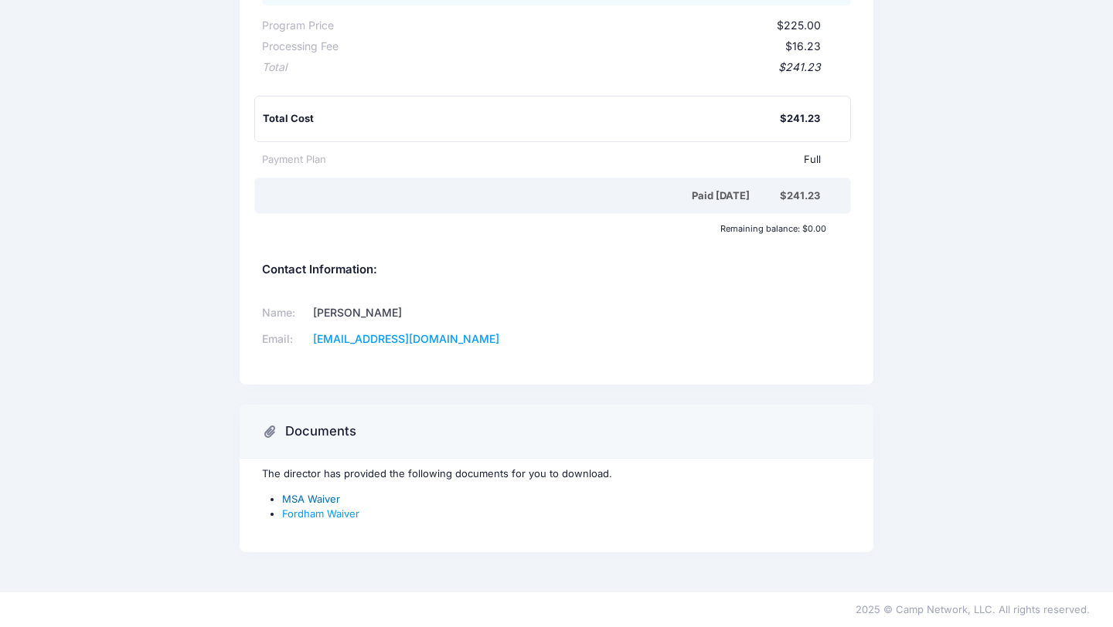
click at [315, 496] on link "MSA Waiver" at bounding box center [311, 499] width 58 height 12
click at [345, 511] on link "Fordham Waiver" at bounding box center [320, 514] width 77 height 12
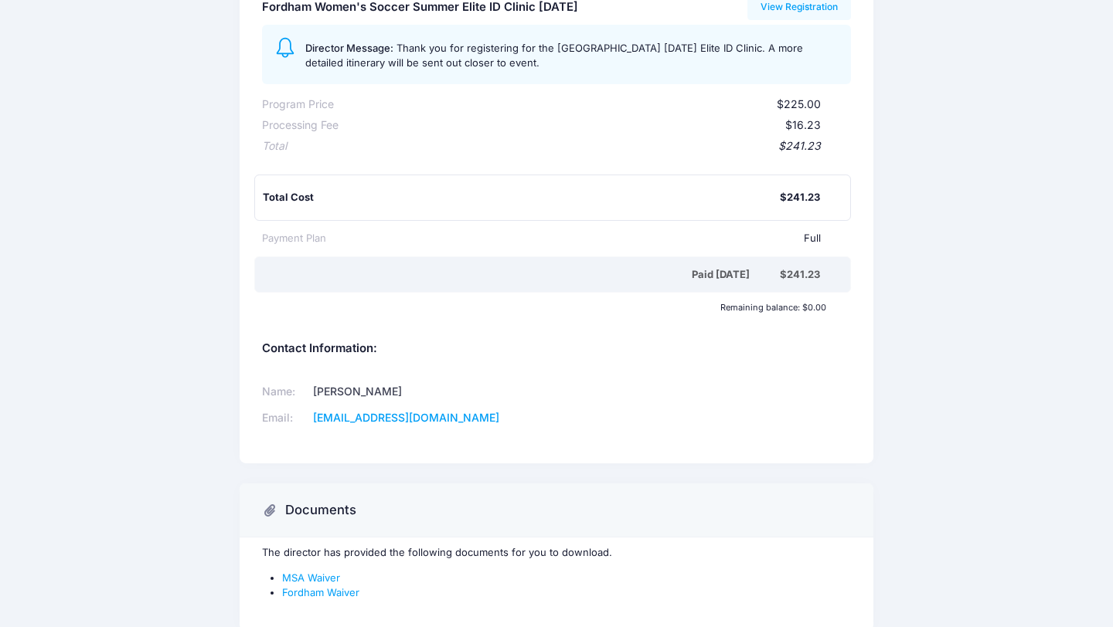
scroll to position [0, 0]
